Goal: Find specific page/section: Find specific page/section

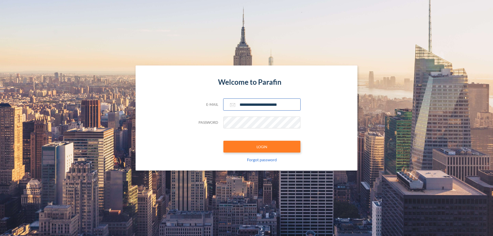
type input "**********"
click at [262, 146] on button "LOGIN" at bounding box center [261, 147] width 77 height 12
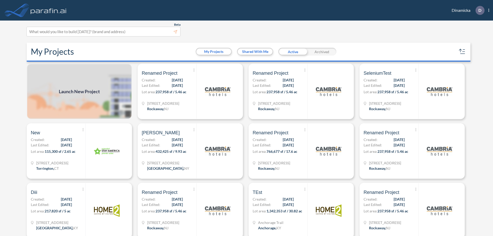
scroll to position [1, 0]
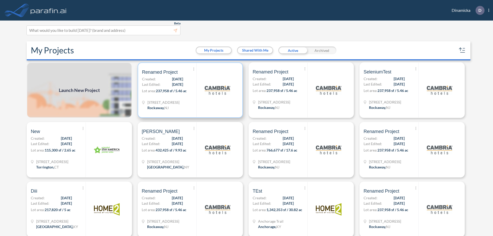
click at [189, 90] on p "Lot area: 237,958 sf / 5.46 ac" at bounding box center [169, 91] width 54 height 7
